Goal: Task Accomplishment & Management: Manage account settings

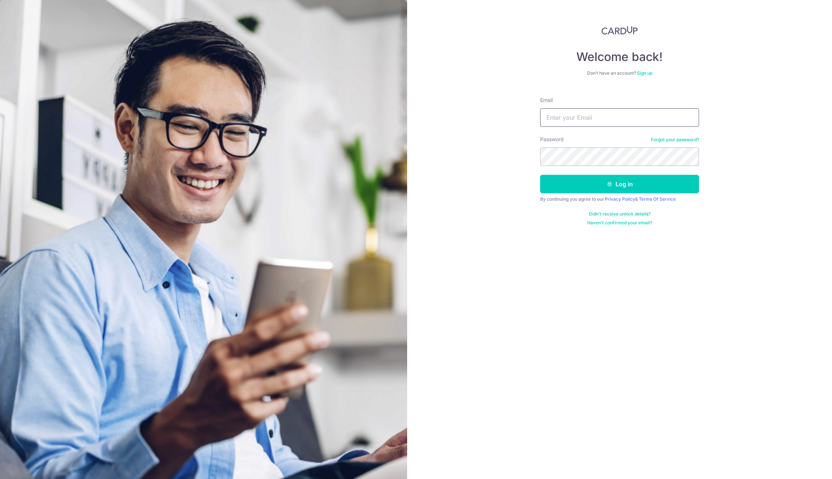
click at [578, 111] on input "Email" at bounding box center [619, 117] width 159 height 18
click at [607, 121] on input "Email" at bounding box center [619, 117] width 159 height 18
type input "[DOMAIN_NAME][EMAIL_ADDRESS][DOMAIN_NAME]"
click at [599, 187] on button "Log in" at bounding box center [619, 184] width 159 height 18
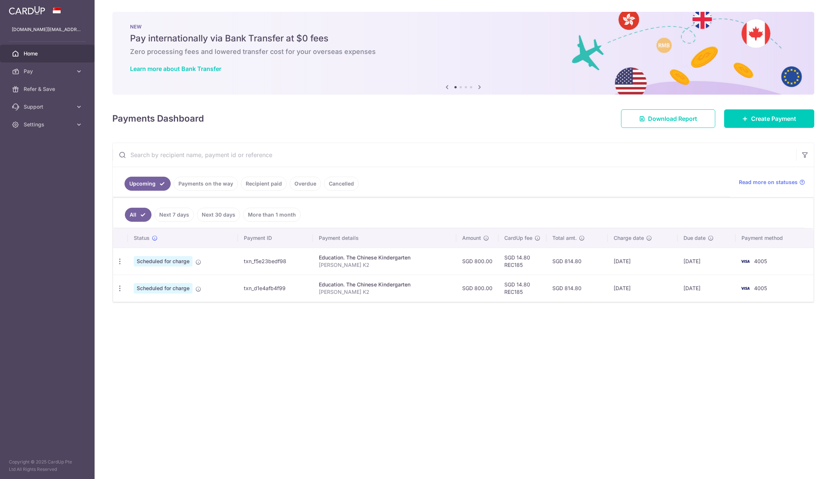
click at [268, 377] on div "× Pause Schedule Pause all future payments in this series Pause just this one p…" at bounding box center [463, 239] width 737 height 479
click at [474, 343] on div "× Pause Schedule Pause all future payments in this series Pause just this one p…" at bounding box center [463, 239] width 737 height 479
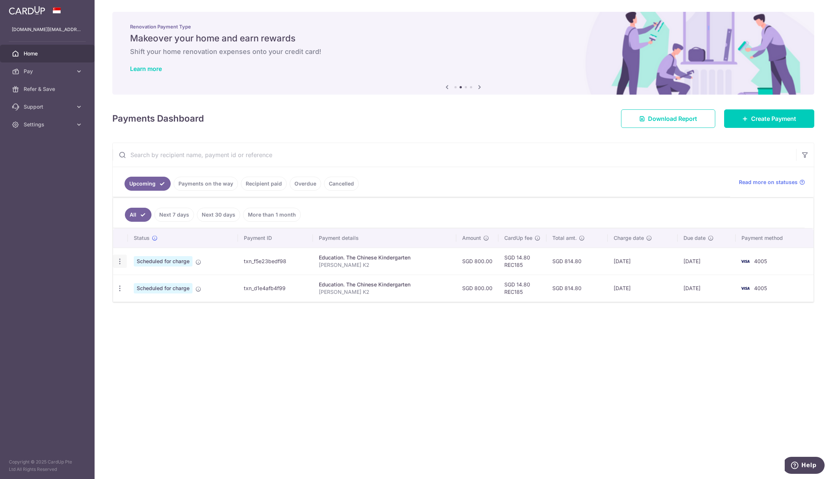
click at [118, 263] on icon "button" at bounding box center [120, 262] width 8 height 8
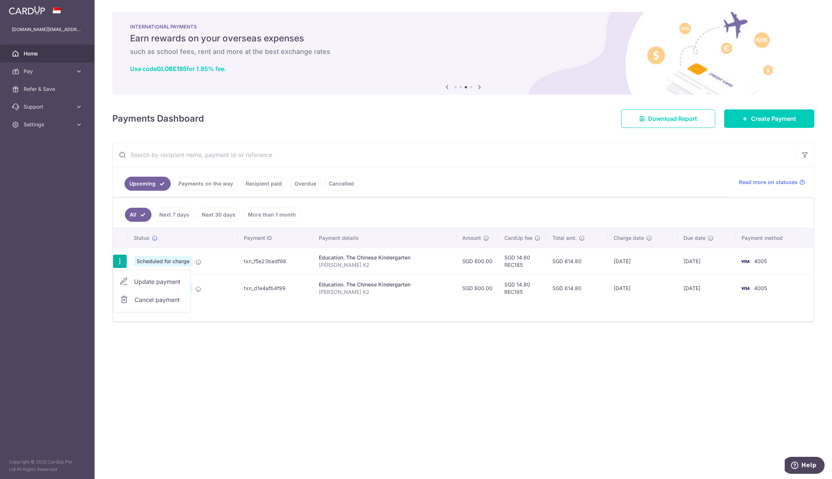
click at [142, 285] on span "Update payment" at bounding box center [159, 281] width 50 height 9
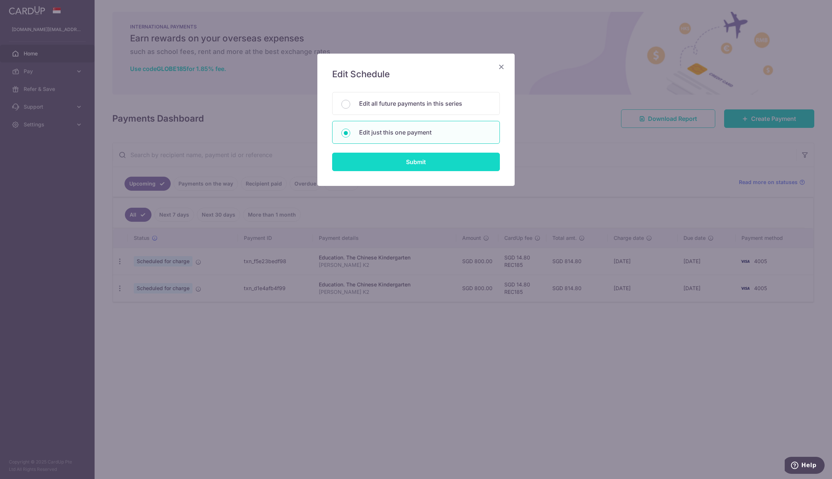
click at [369, 164] on input "Submit" at bounding box center [416, 162] width 168 height 18
radio input "true"
type input "800.00"
type input "[DATE]"
type input "[PERSON_NAME] K2"
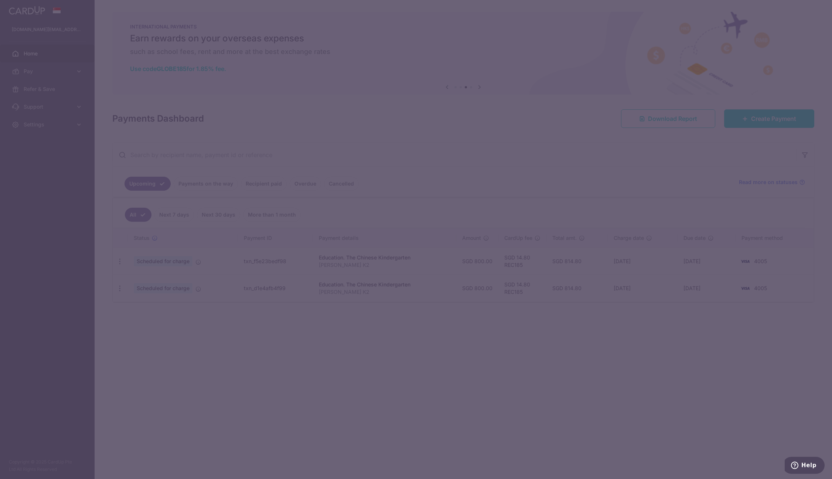
type input "REC185"
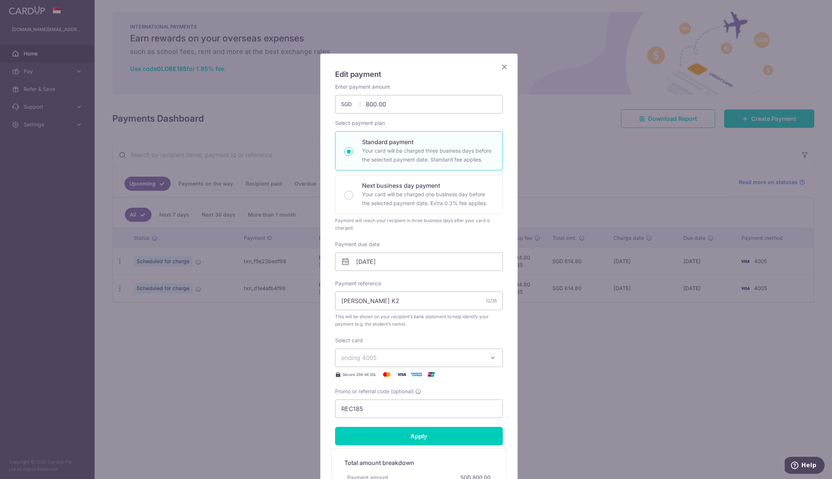
click at [443, 355] on span "ending 4005" at bounding box center [412, 357] width 142 height 9
click at [404, 429] on span "**** 8188" at bounding box center [418, 427] width 155 height 9
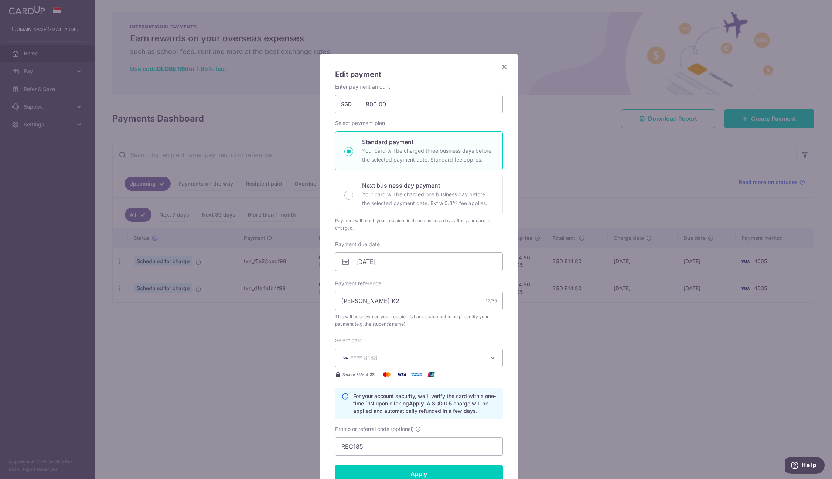
click at [510, 354] on div "Edit payment By clicking apply, you will make changes to all payments to The Ch…" at bounding box center [418, 318] width 197 height 529
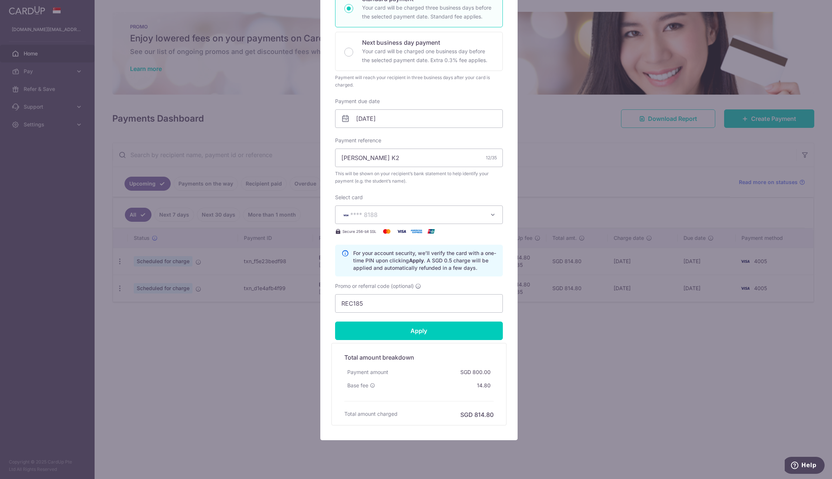
scroll to position [148, 0]
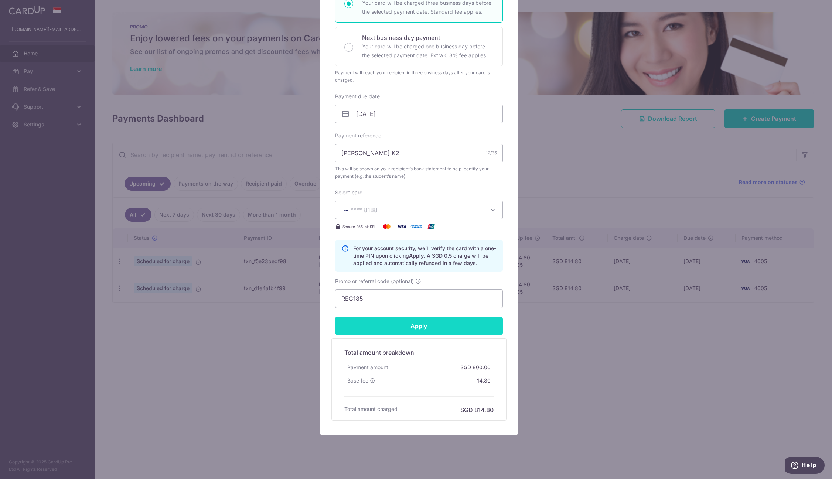
click at [467, 332] on input "Apply" at bounding box center [419, 326] width 168 height 18
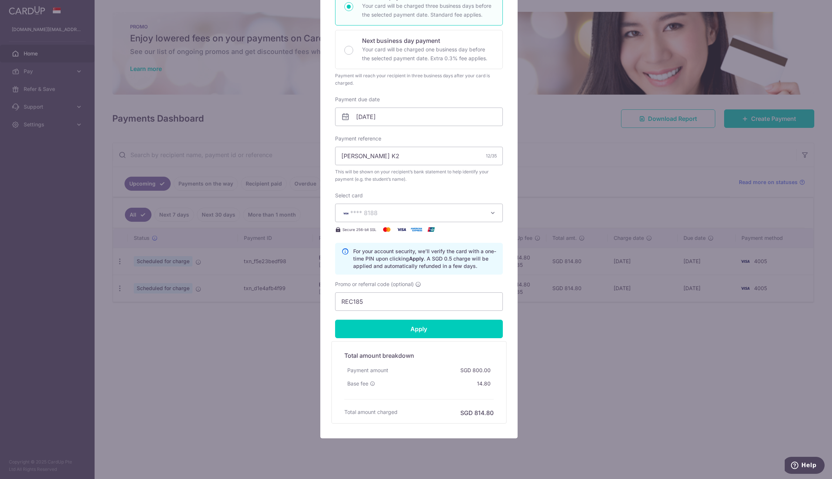
scroll to position [158, 0]
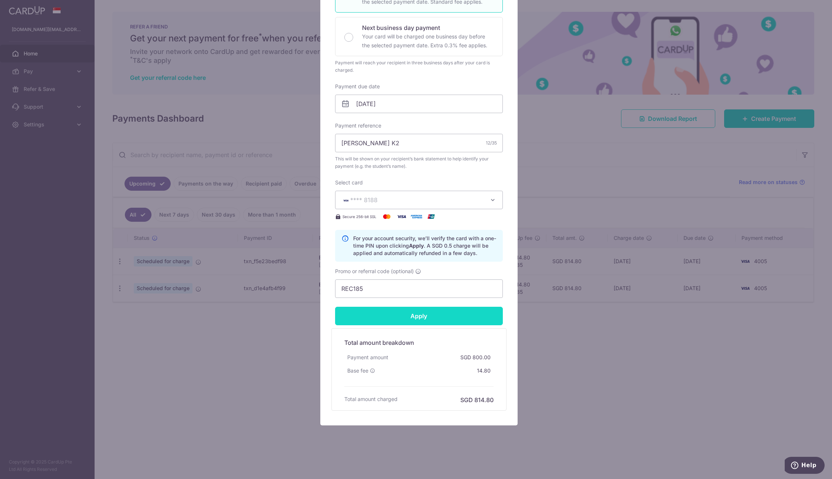
click at [443, 313] on input "Apply" at bounding box center [419, 316] width 168 height 18
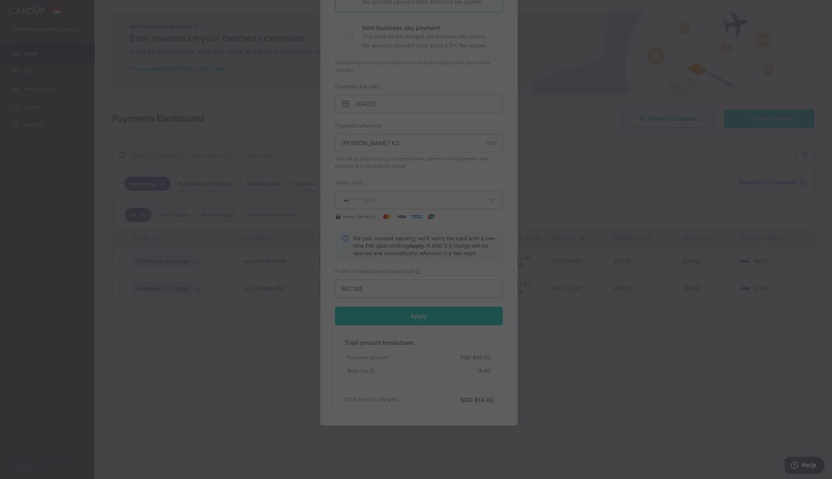
type input "Successfully Applied"
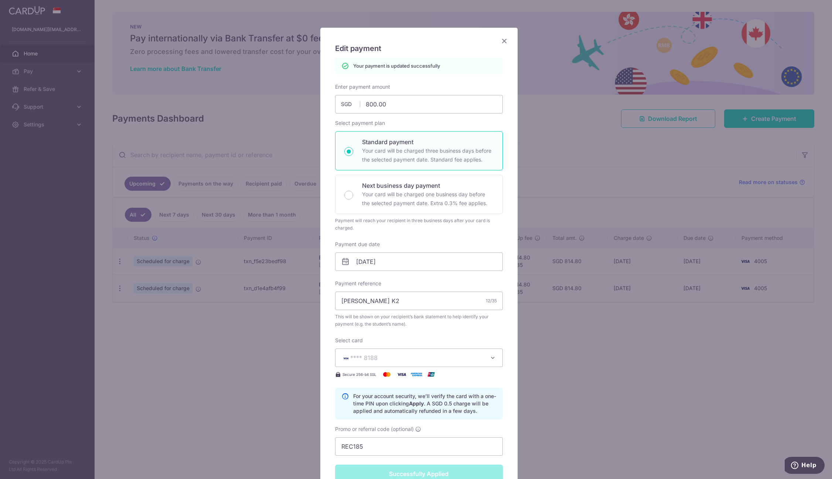
scroll to position [0, 0]
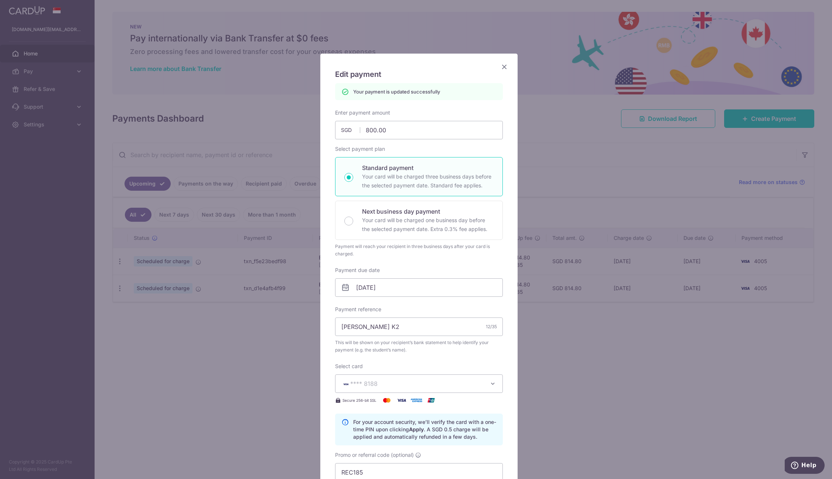
click at [500, 65] on icon "Close" at bounding box center [504, 66] width 9 height 9
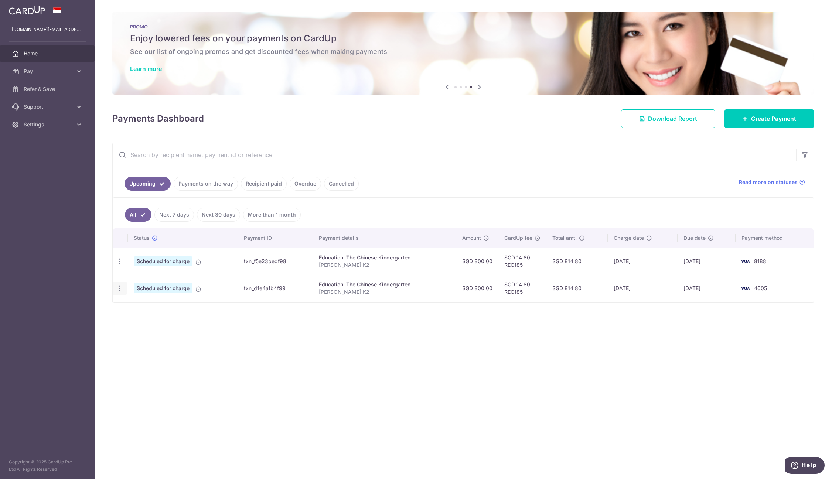
click at [118, 290] on icon "button" at bounding box center [120, 289] width 8 height 8
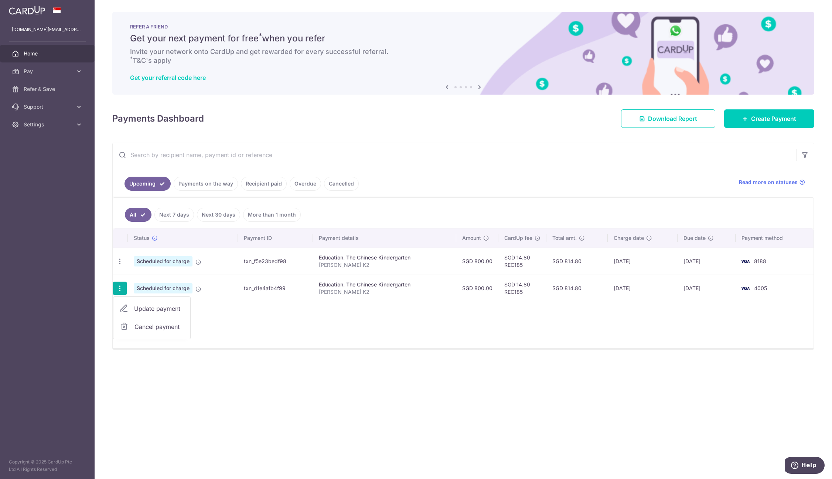
click at [127, 322] on icon at bounding box center [124, 326] width 9 height 9
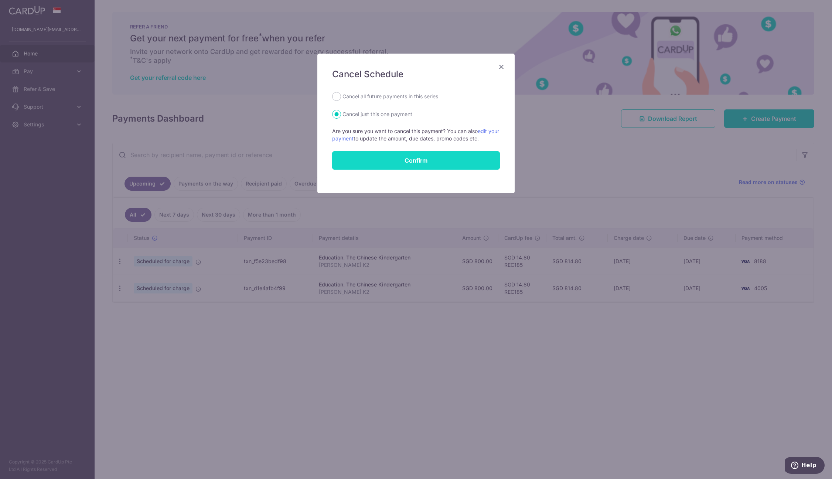
click at [393, 157] on button "Confirm" at bounding box center [416, 160] width 168 height 18
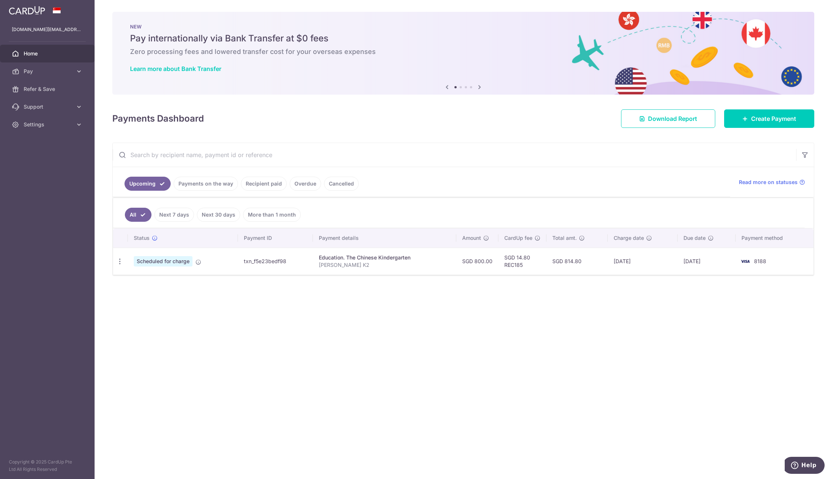
click at [636, 403] on div "× Pause Schedule Pause all future payments in this series Pause just this one p…" at bounding box center [463, 239] width 737 height 479
